Goal: Information Seeking & Learning: Learn about a topic

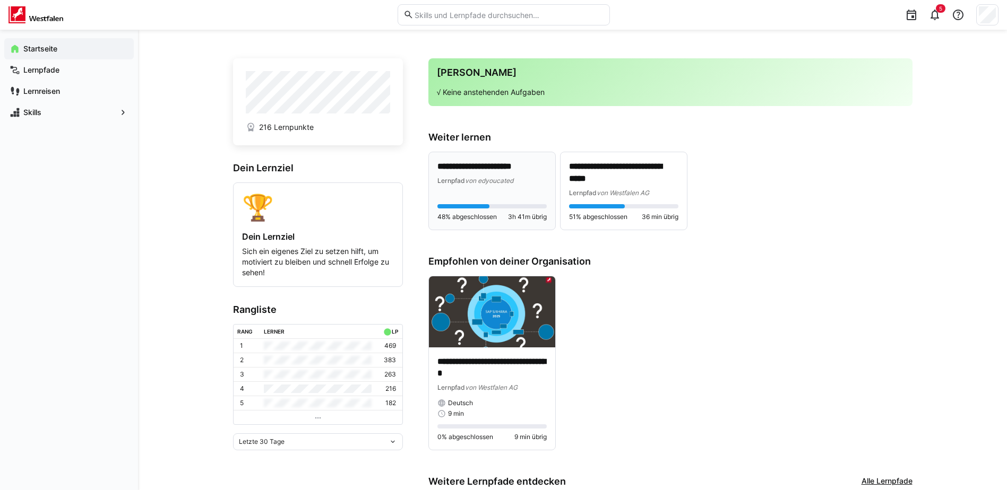
click at [487, 170] on p "**********" at bounding box center [491, 167] width 109 height 12
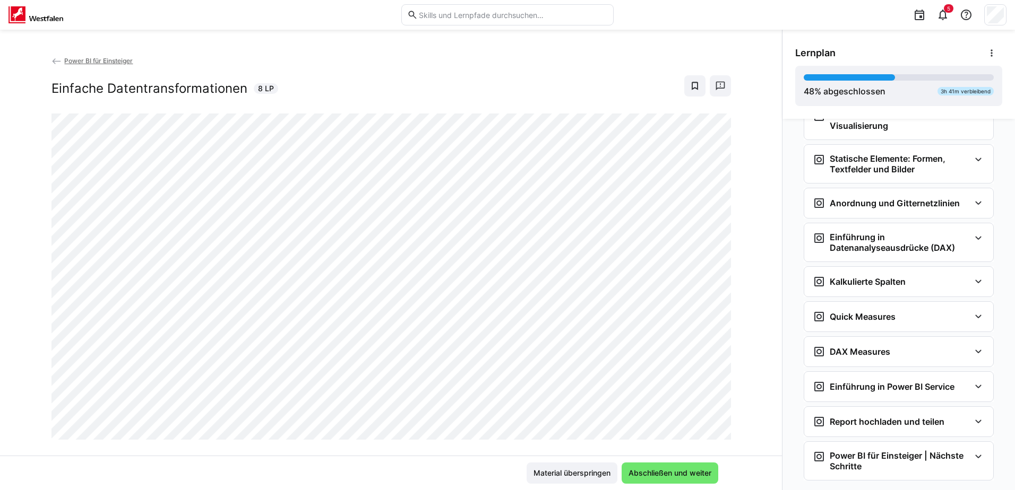
scroll to position [784, 0]
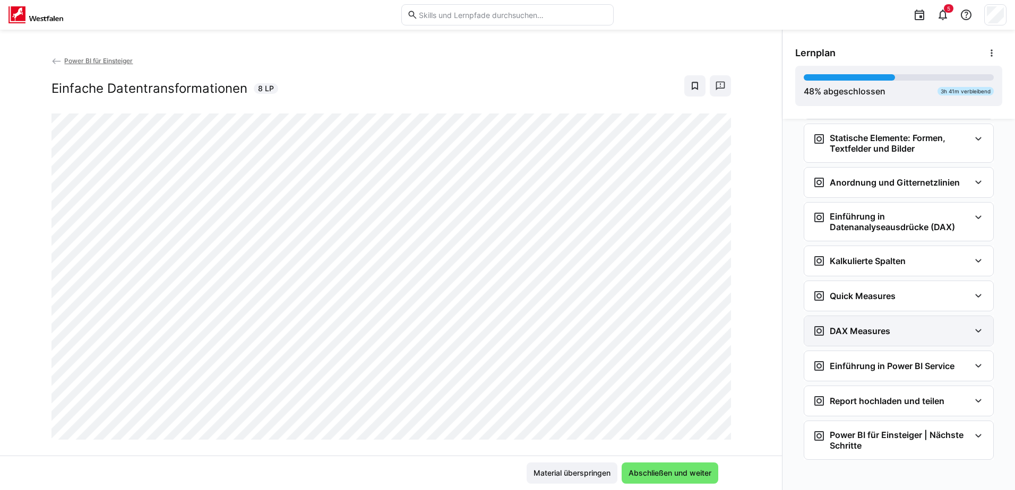
click at [972, 336] on eds-icon at bounding box center [978, 331] width 13 height 13
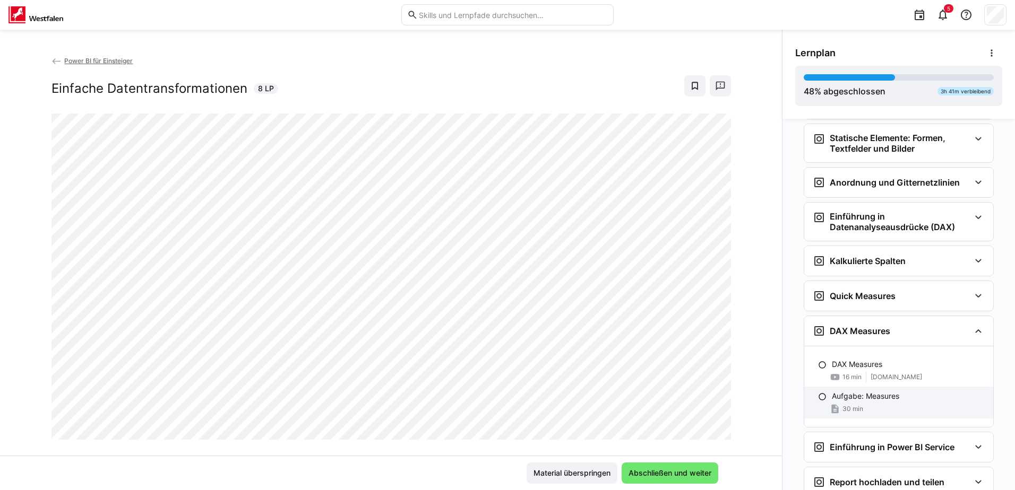
click at [923, 393] on div "Aufgabe: Measures" at bounding box center [908, 396] width 153 height 11
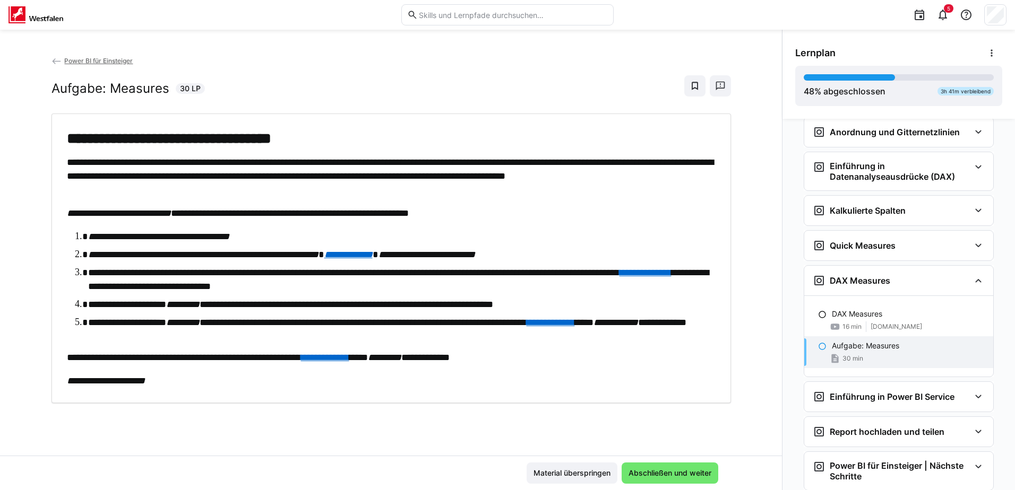
scroll to position [868, 0]
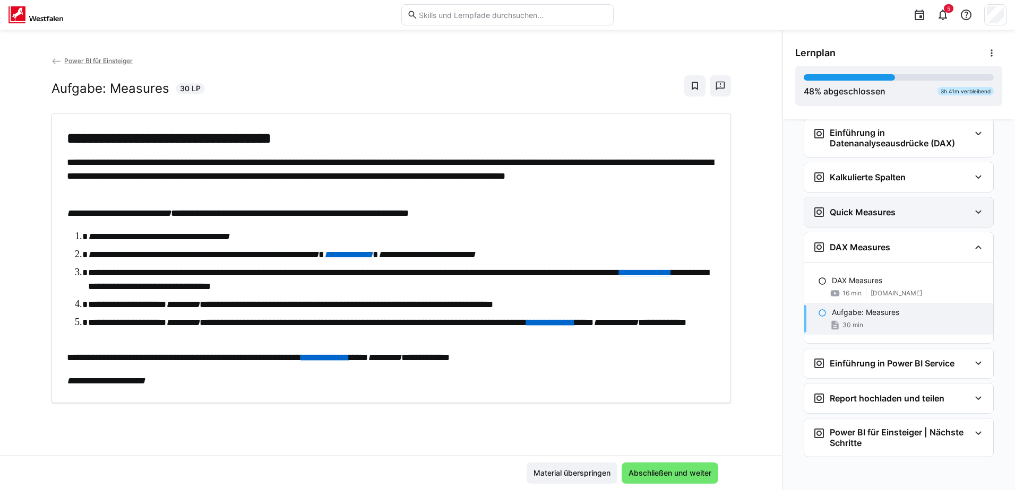
click at [972, 212] on eds-icon at bounding box center [978, 212] width 13 height 13
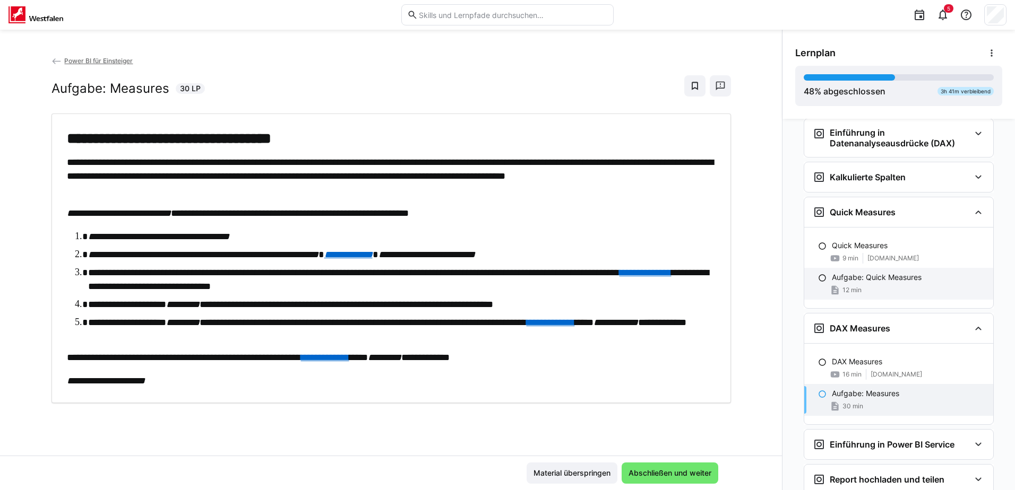
click at [892, 278] on p "Aufgabe: Quick Measures" at bounding box center [877, 277] width 90 height 11
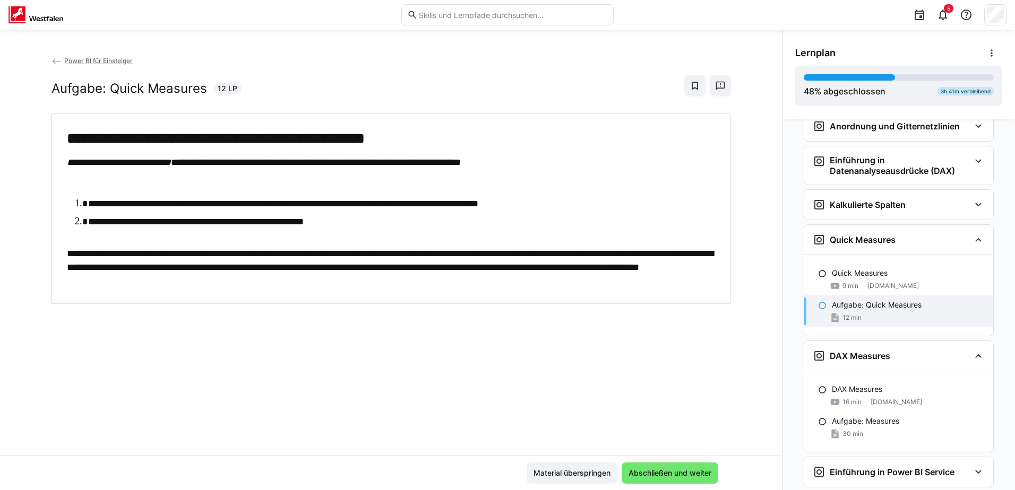
scroll to position [840, 0]
click at [975, 203] on eds-icon at bounding box center [978, 205] width 13 height 13
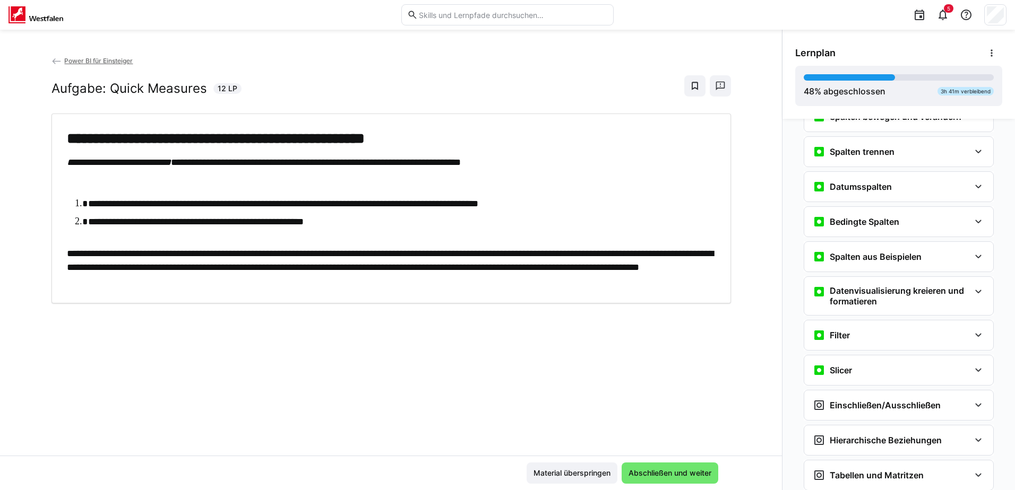
scroll to position [469, 0]
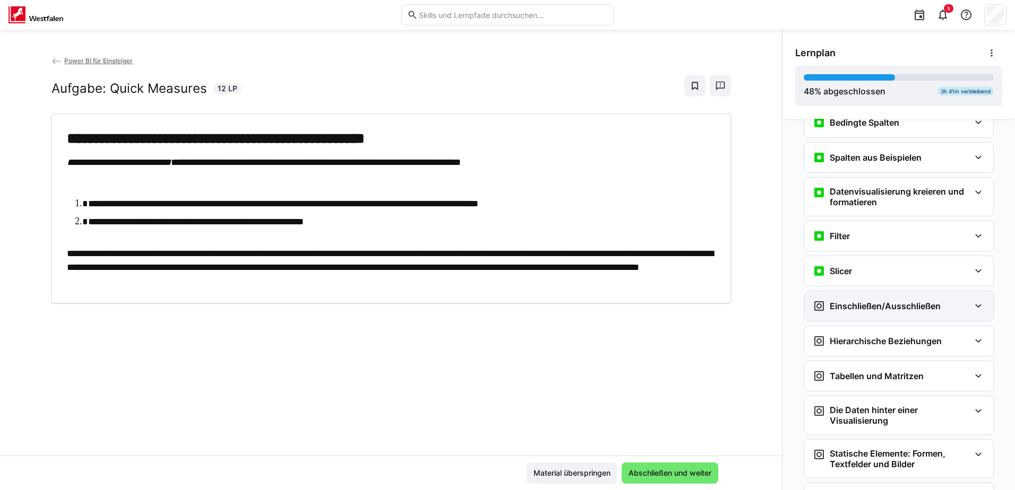
click at [972, 309] on eds-icon at bounding box center [978, 306] width 13 height 13
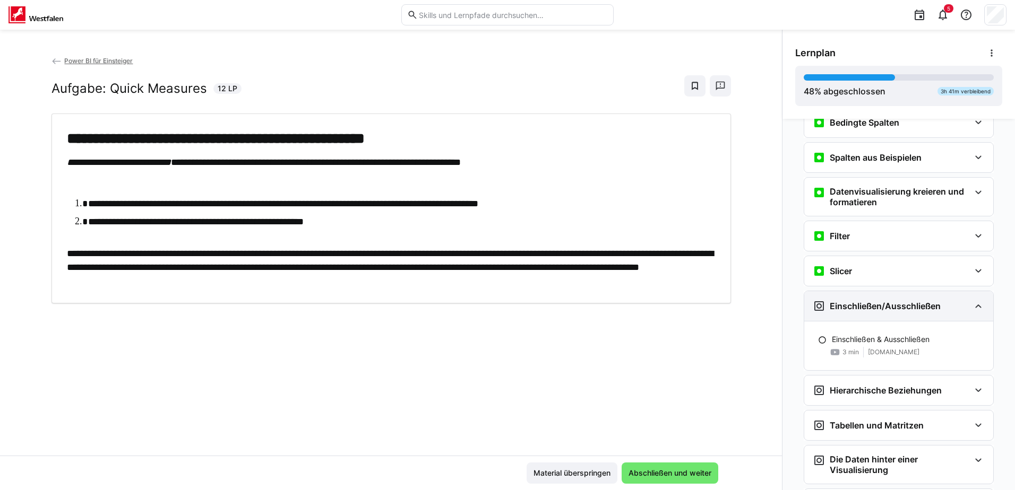
scroll to position [575, 0]
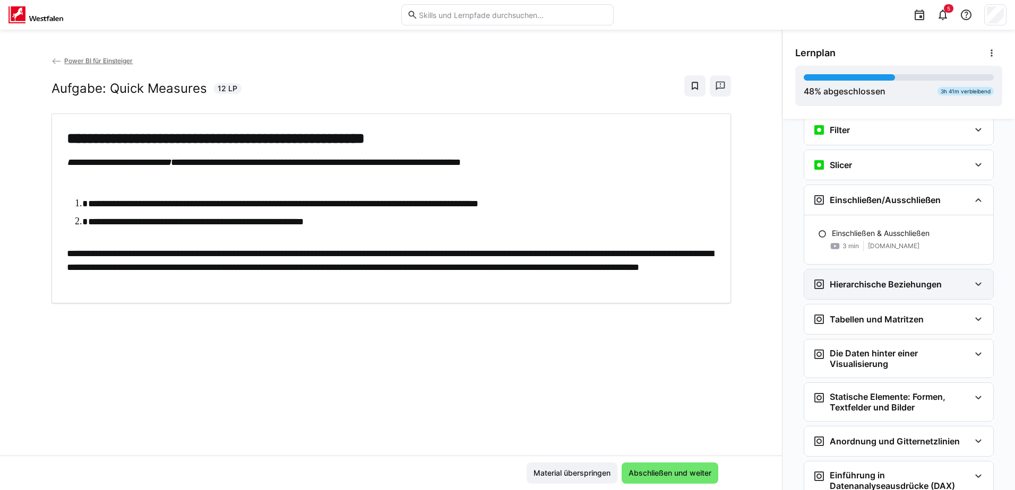
click at [972, 285] on eds-icon at bounding box center [978, 284] width 13 height 13
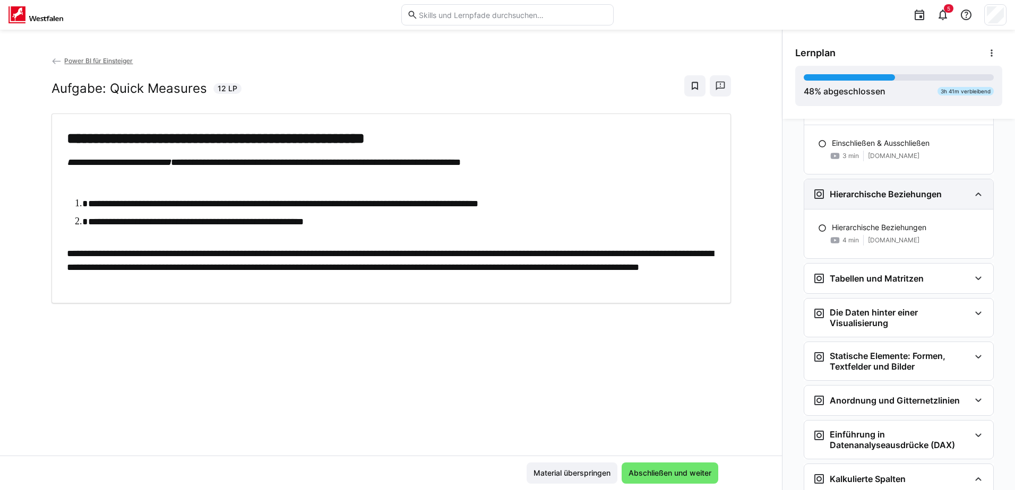
scroll to position [681, 0]
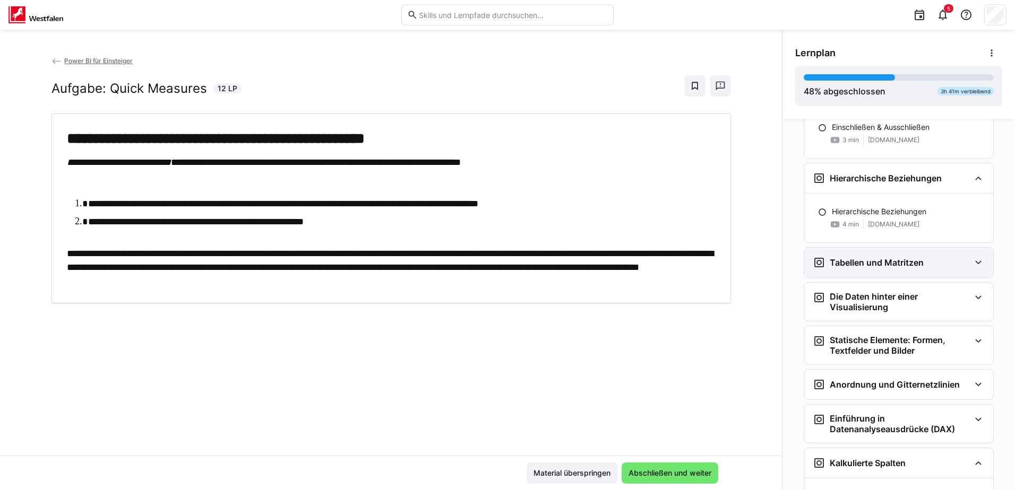
click at [975, 267] on eds-icon at bounding box center [978, 262] width 13 height 13
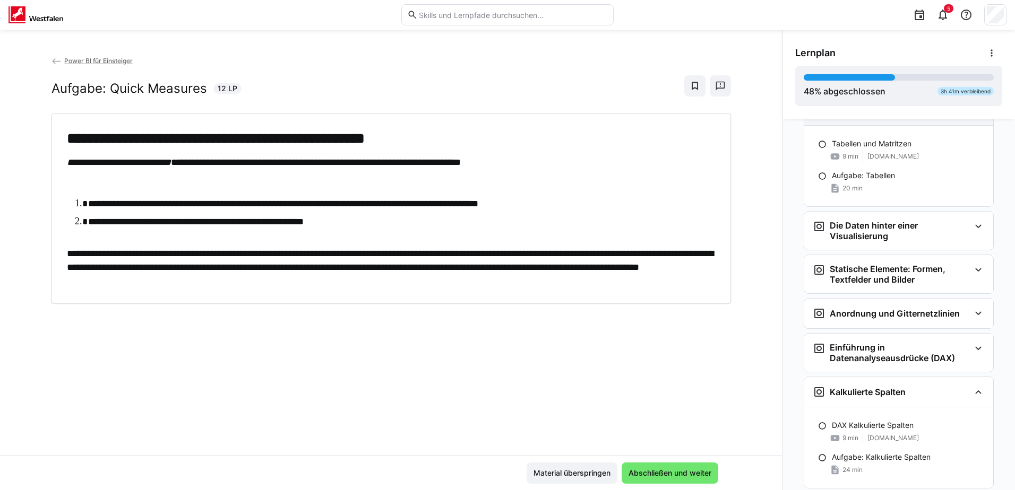
scroll to position [840, 0]
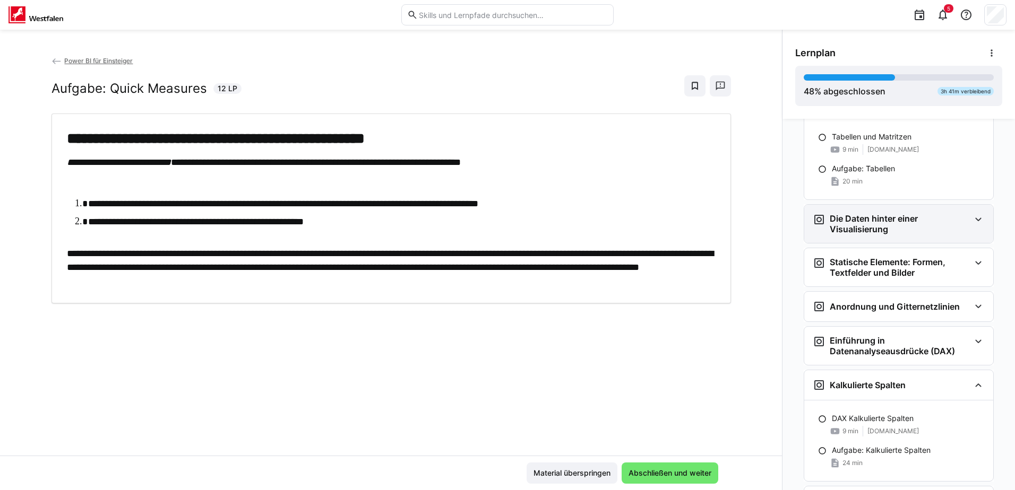
click at [972, 222] on eds-icon at bounding box center [978, 219] width 13 height 13
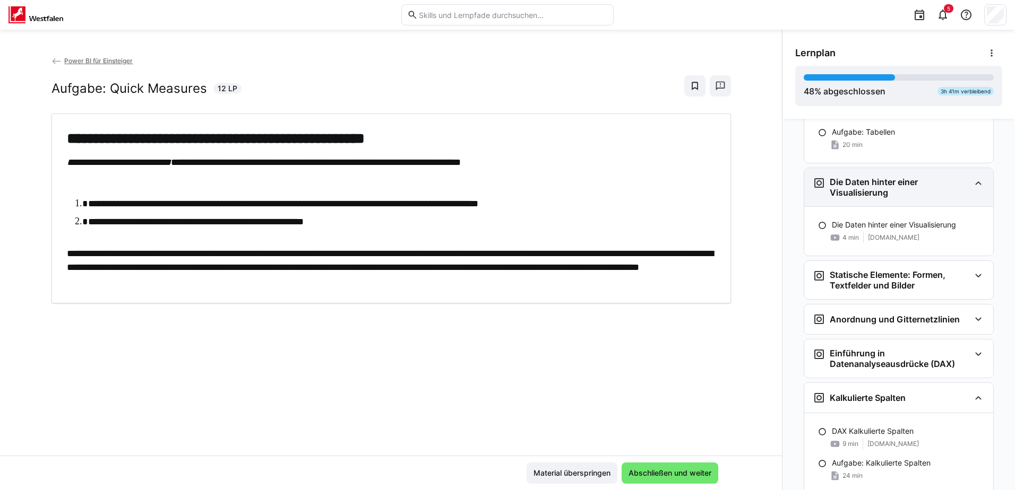
scroll to position [893, 0]
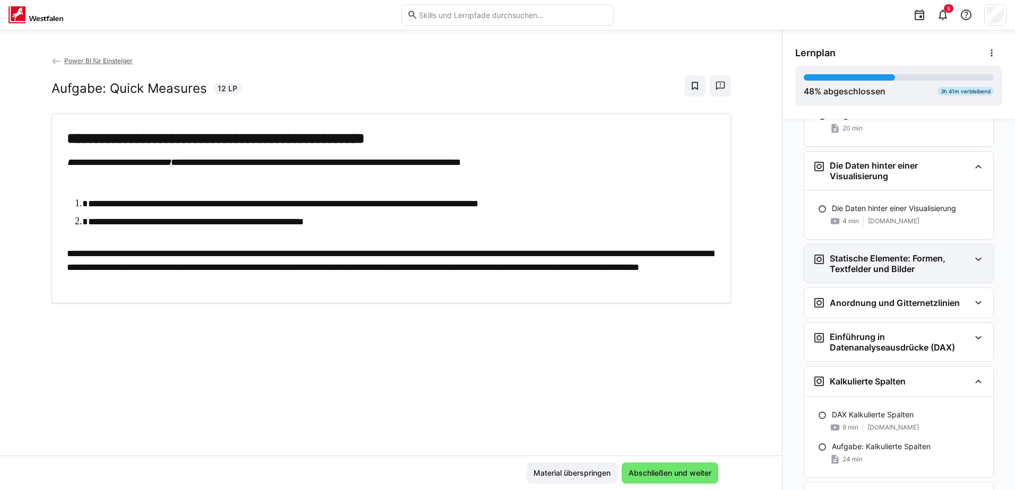
click at [974, 250] on div "Statische Elemente: Formen, Textfelder und Bilder" at bounding box center [898, 264] width 189 height 38
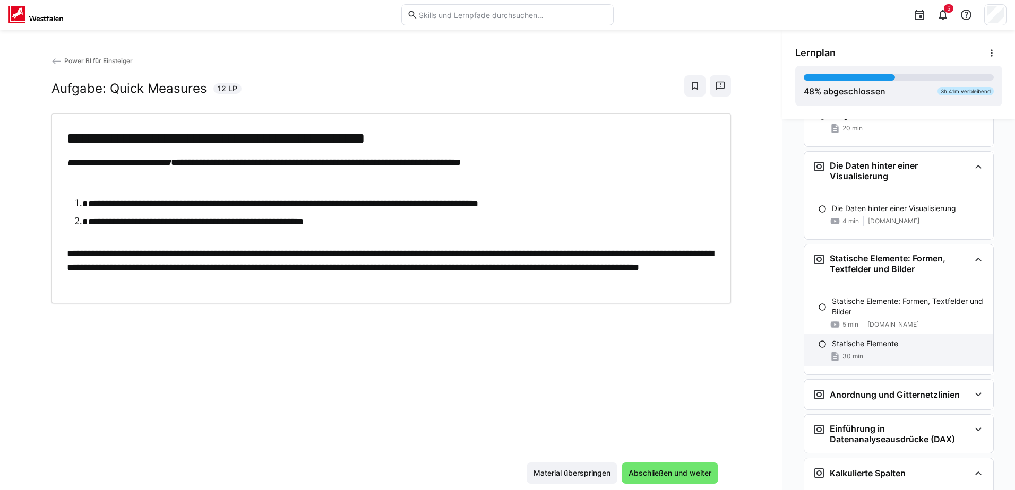
click at [864, 347] on p "Statische Elemente" at bounding box center [865, 344] width 66 height 11
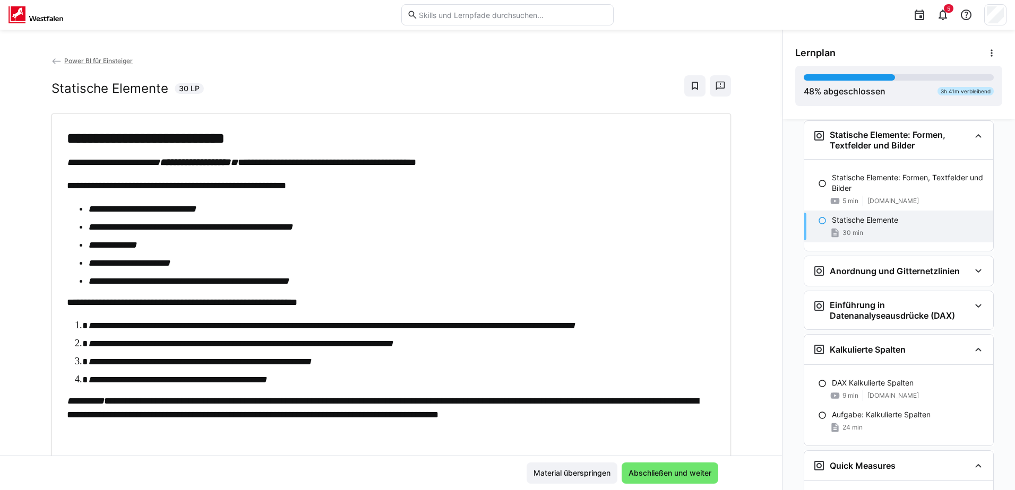
scroll to position [1018, 0]
click at [974, 266] on eds-icon at bounding box center [978, 269] width 13 height 13
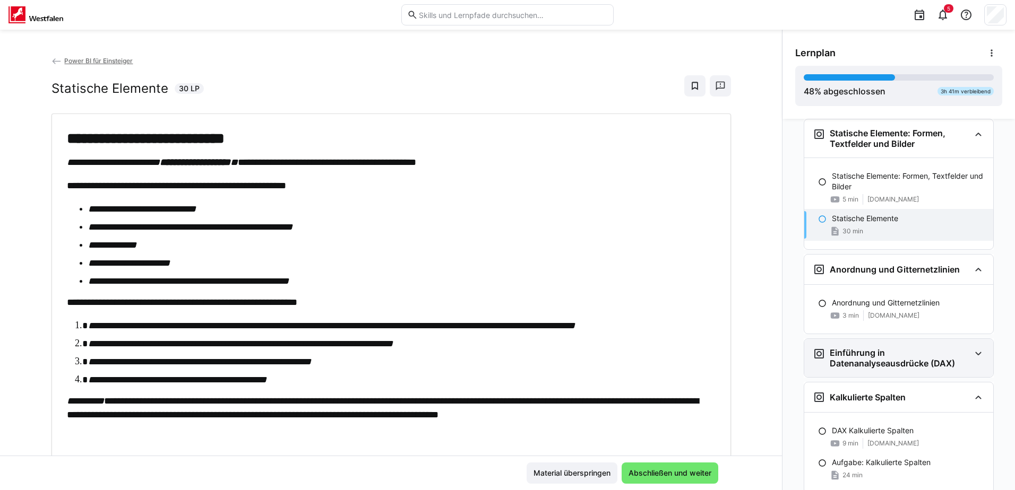
click at [973, 351] on eds-icon at bounding box center [978, 354] width 13 height 13
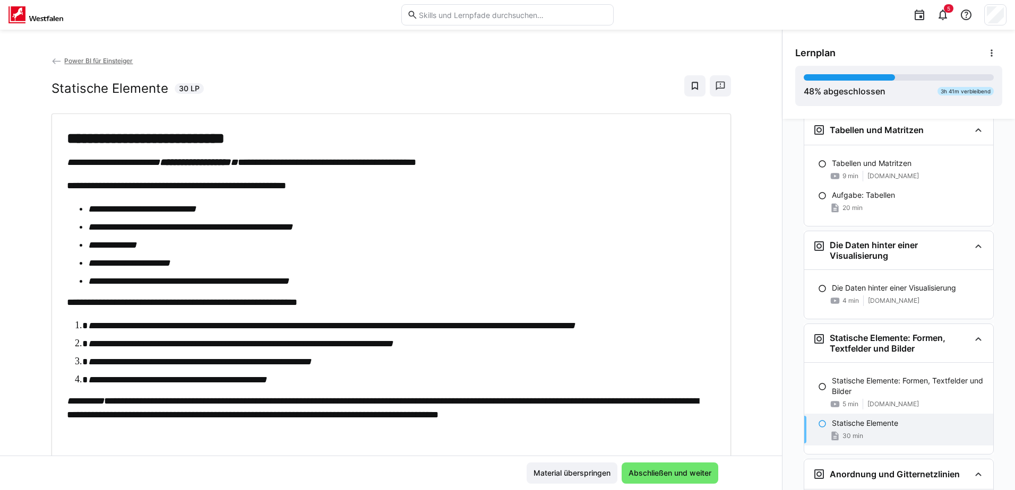
scroll to position [548, 0]
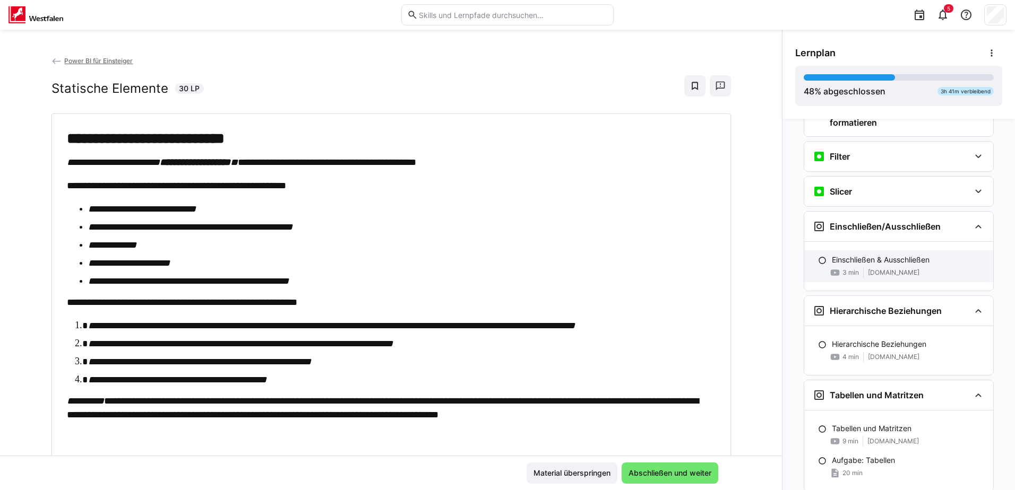
click at [868, 265] on p "Einschließen & Ausschließen" at bounding box center [881, 260] width 98 height 11
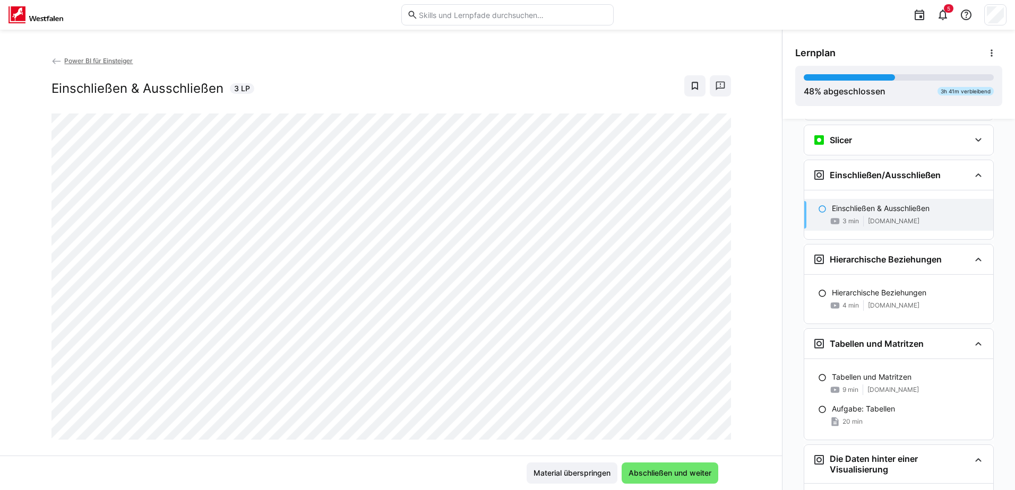
scroll to position [641, 0]
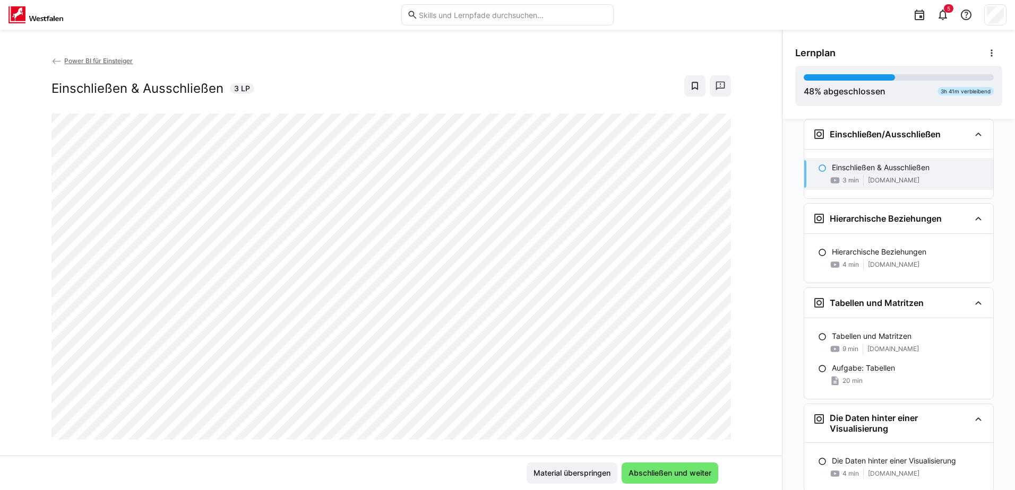
click at [819, 165] on eds-icon at bounding box center [822, 168] width 8 height 8
click at [818, 167] on eds-icon at bounding box center [822, 168] width 8 height 8
click at [818, 169] on eds-icon at bounding box center [822, 168] width 8 height 8
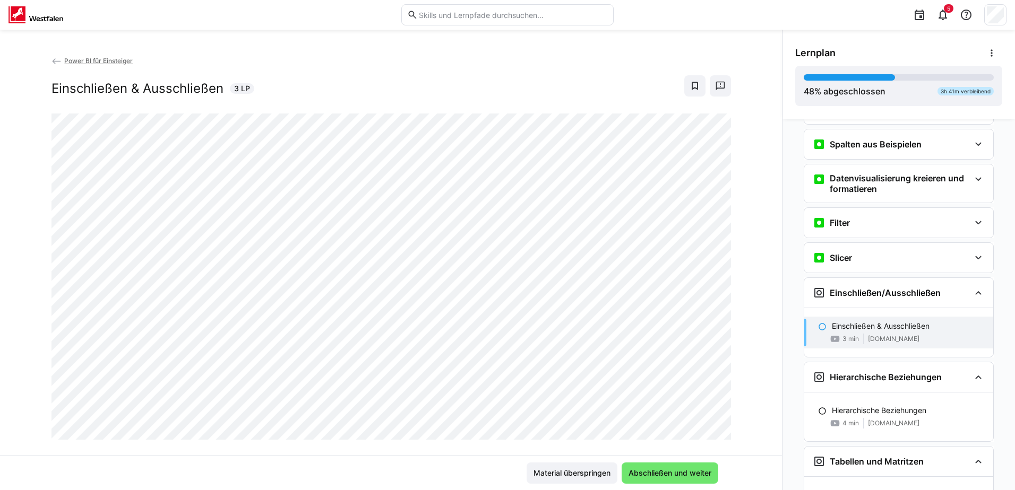
scroll to position [481, 0]
click at [661, 478] on span "Abschließen und weiter" at bounding box center [670, 473] width 86 height 11
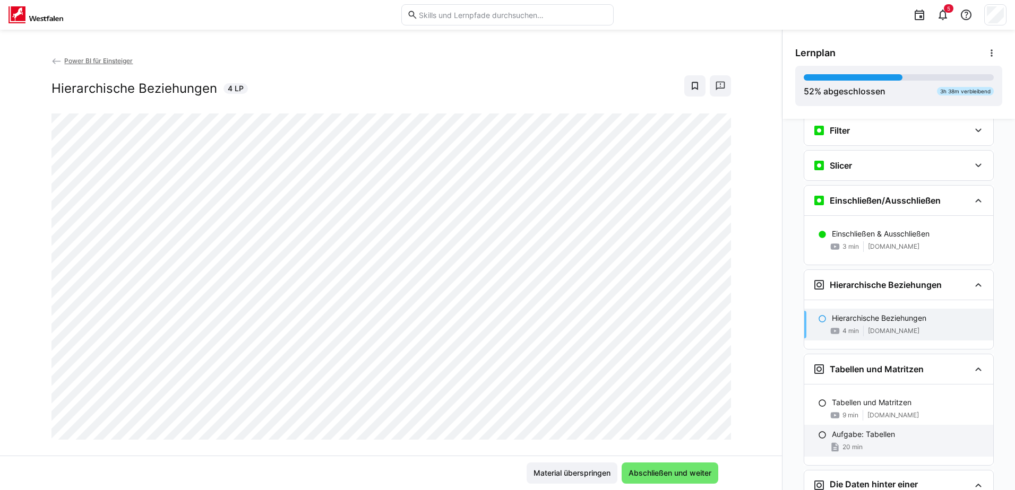
scroll to position [566, 0]
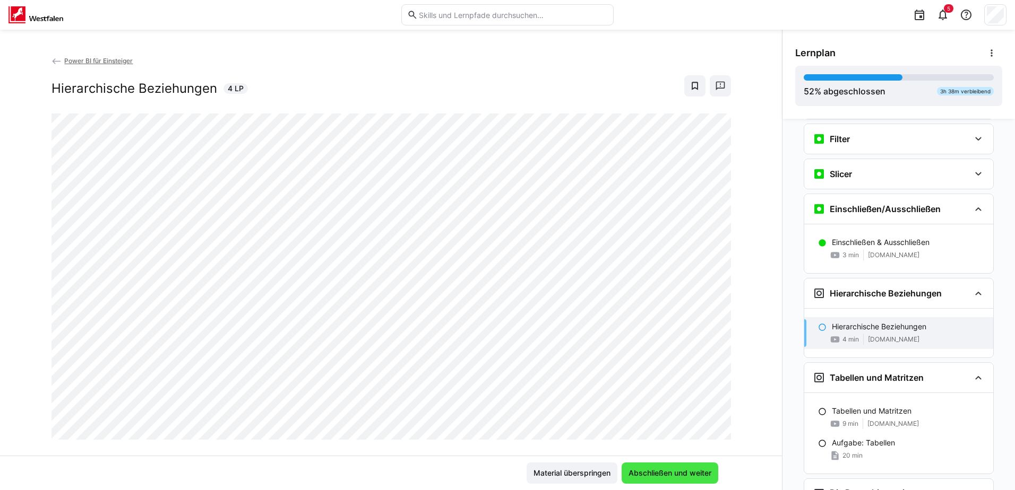
click at [672, 477] on span "Abschließen und weiter" at bounding box center [670, 473] width 86 height 11
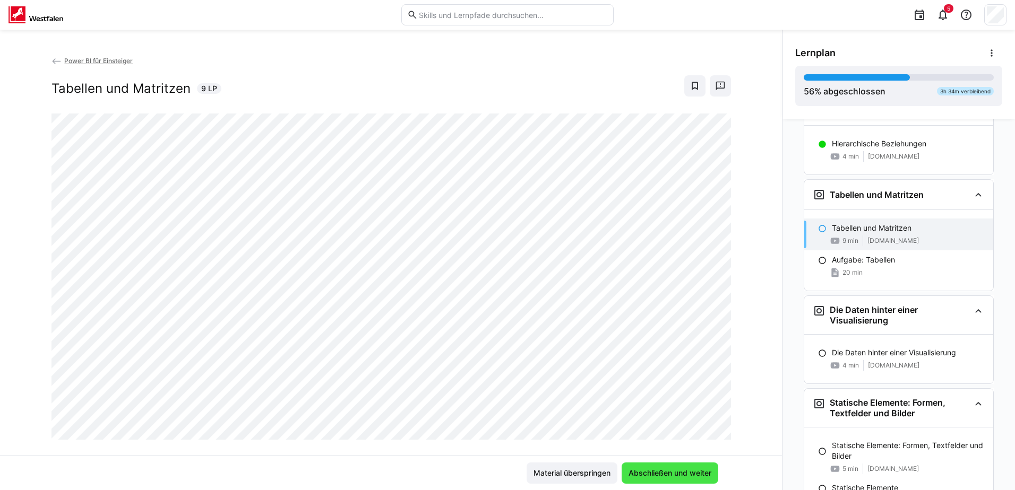
scroll to position [809, 0]
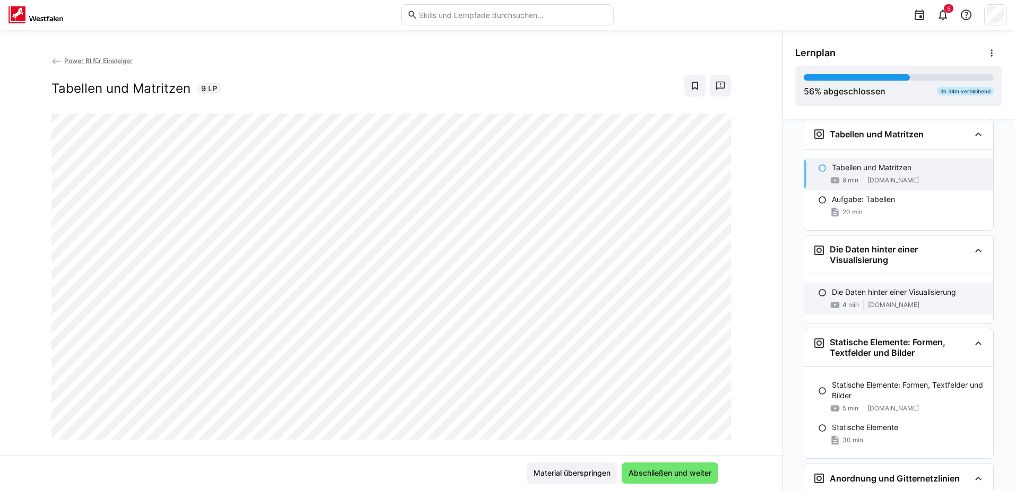
click at [899, 299] on div "Die Daten hinter einer Visualisierung 4 min [DOMAIN_NAME]" at bounding box center [898, 299] width 189 height 32
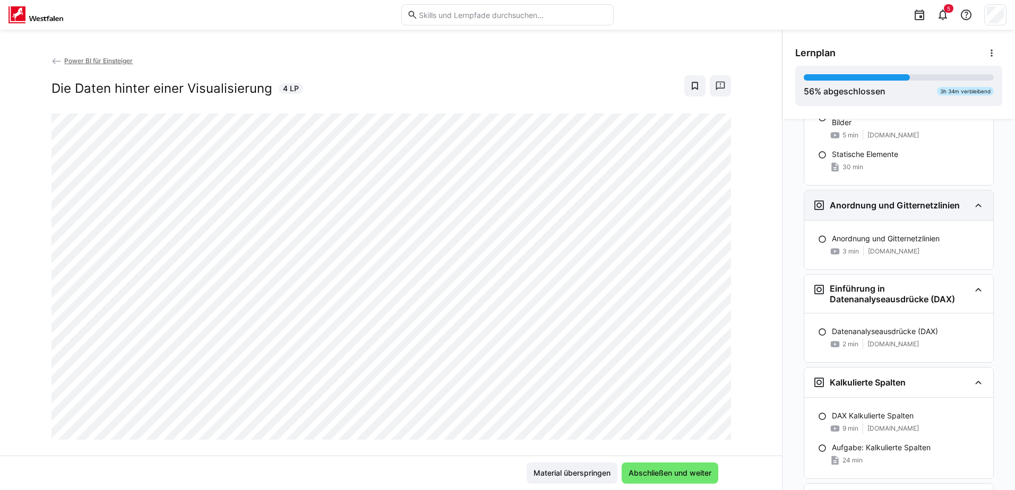
scroll to position [1085, 0]
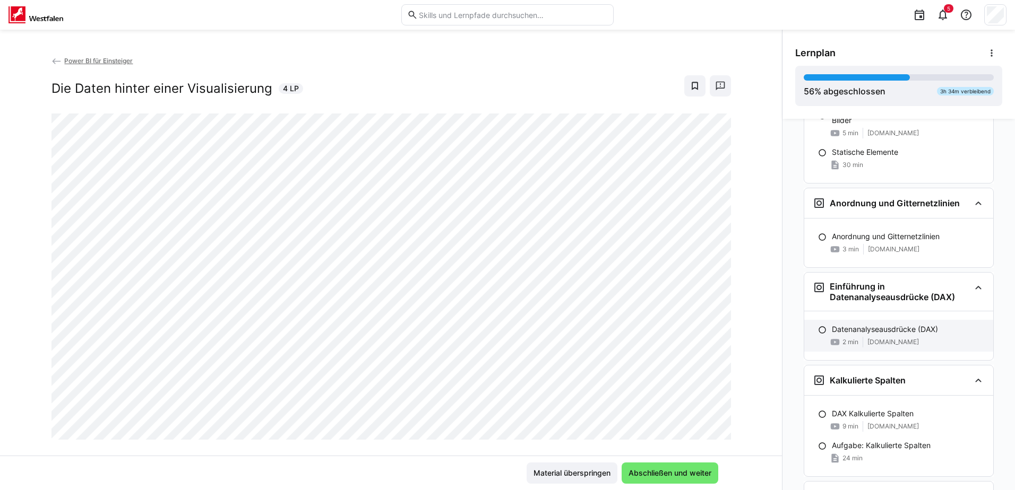
click at [909, 331] on p "Datenanalyseausdrücke (DAX)" at bounding box center [885, 329] width 106 height 11
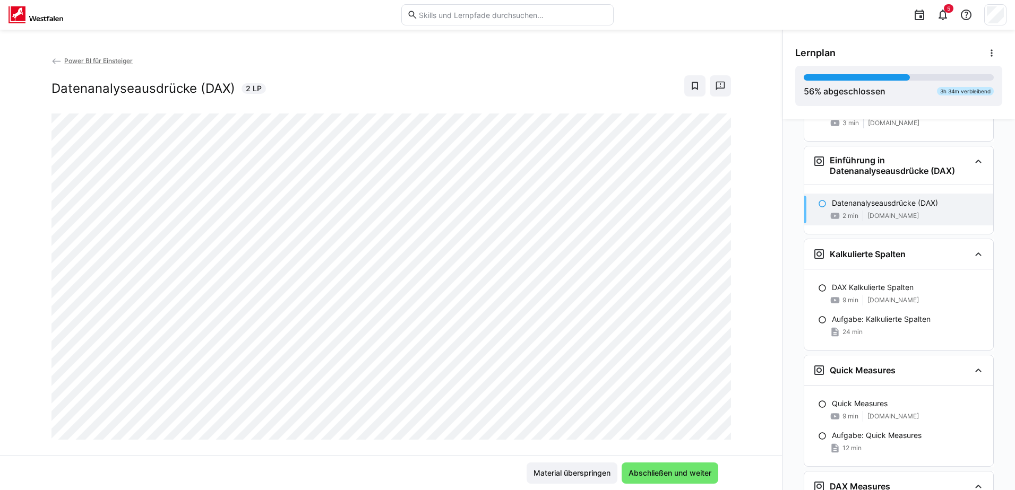
scroll to position [1238, 0]
